Goal: Information Seeking & Learning: Find specific fact

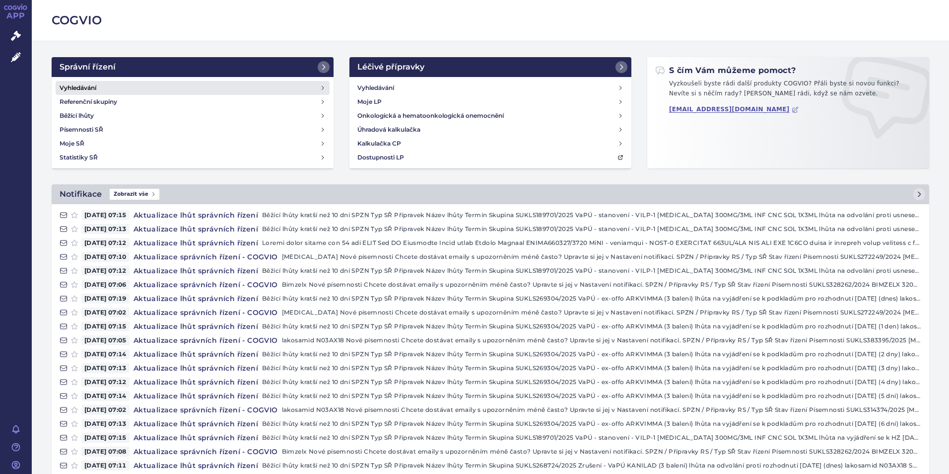
click at [87, 83] on h4 "Vyhledávání" at bounding box center [78, 88] width 37 height 10
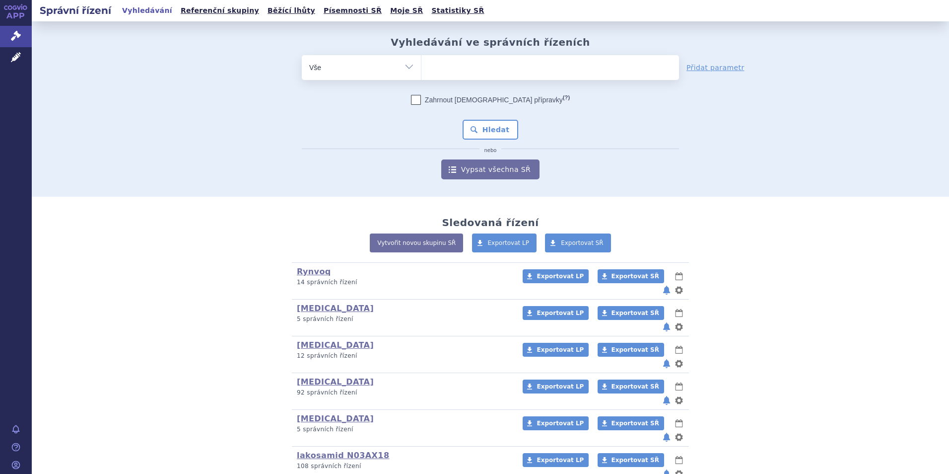
click at [442, 64] on ul at bounding box center [551, 65] width 258 height 21
click at [422, 64] on select at bounding box center [421, 67] width 0 height 25
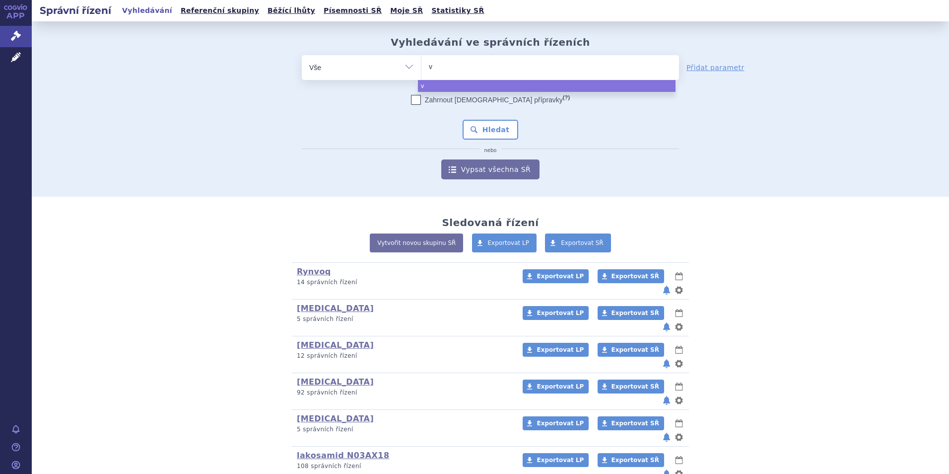
type input "vi"
type input "vim"
type input "vimp"
type input "vimpa"
type input "[MEDICAL_DATA]"
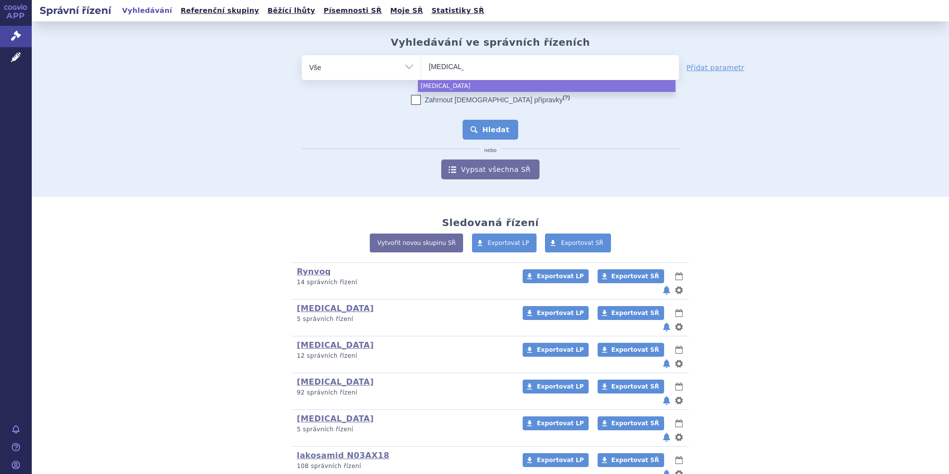
select select "[MEDICAL_DATA]"
click at [481, 131] on button "Hledat" at bounding box center [491, 130] width 56 height 20
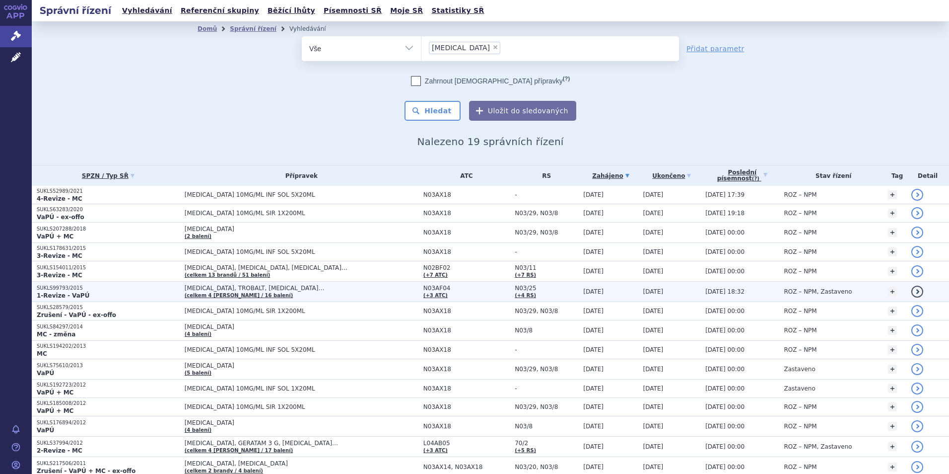
click at [56, 292] on strong "1-Revize - VaPÚ" at bounding box center [63, 295] width 53 height 7
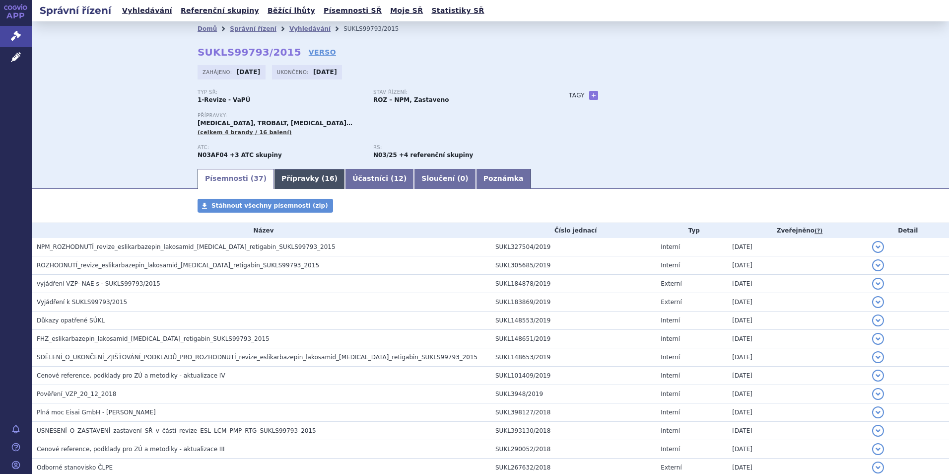
click at [288, 179] on link "Přípravky ( 16 )" at bounding box center [309, 179] width 71 height 20
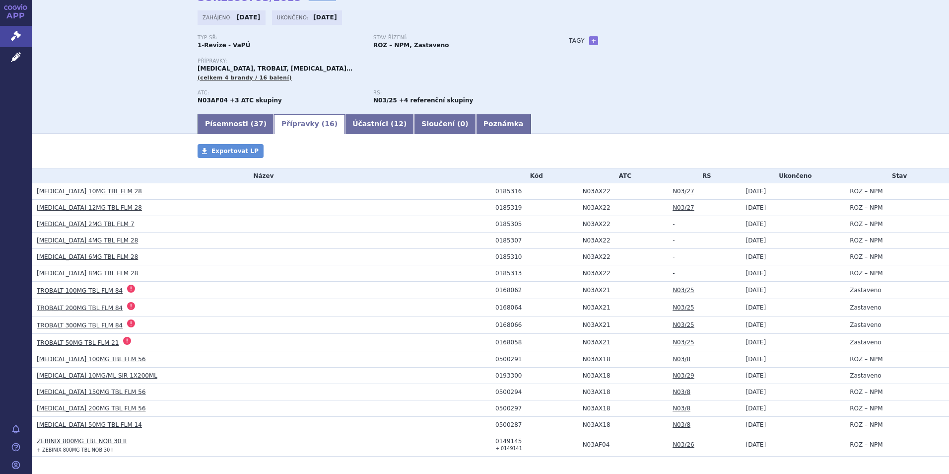
scroll to position [95, 0]
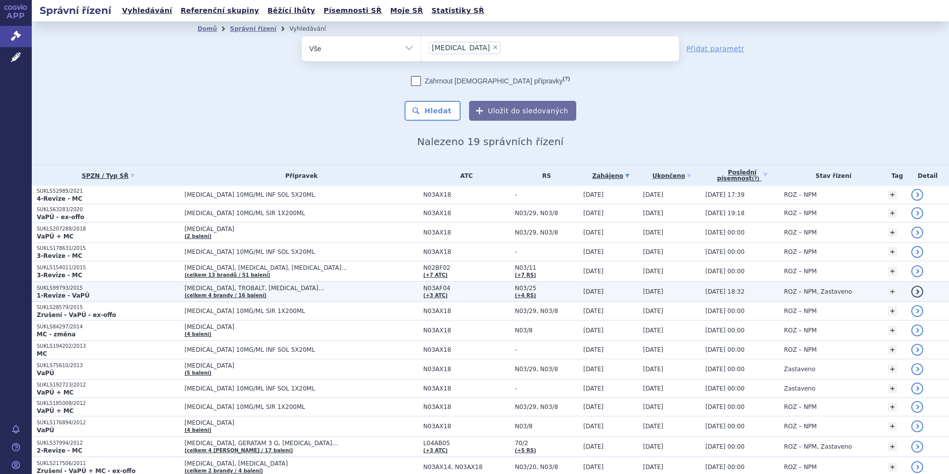
click at [58, 292] on strong "1-Revize - VaPÚ" at bounding box center [63, 295] width 53 height 7
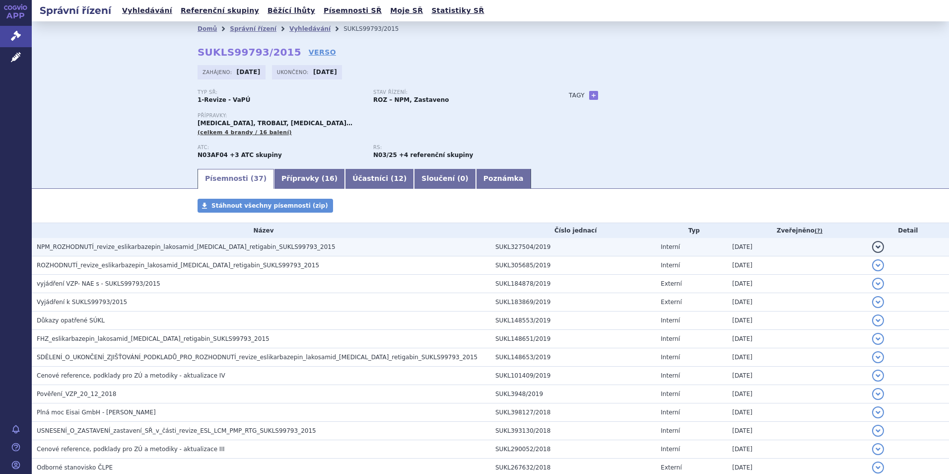
click at [122, 243] on span "NPM_ROZHODNUTÍ_revize_eslikarbazepin_lakosamid_[MEDICAL_DATA]_retigabin_SUKLS99…" at bounding box center [186, 246] width 299 height 7
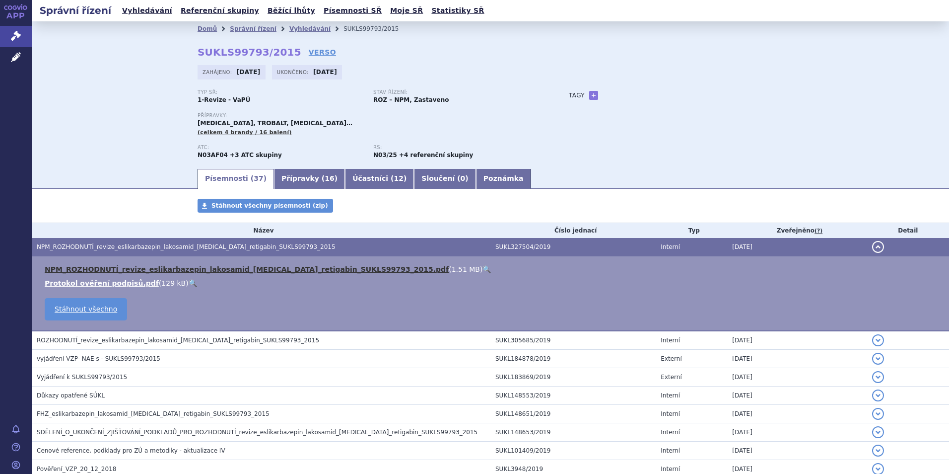
click at [143, 266] on link "NPM_ROZHODNUTÍ_revize_eslikarbazepin_lakosamid_[MEDICAL_DATA]_retigabin_SUKLS99…" at bounding box center [247, 269] width 404 height 8
